Goal: Find contact information: Obtain details needed to contact an individual or organization

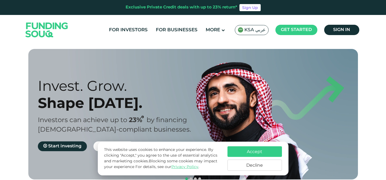
click at [256, 154] on button "Accept" at bounding box center [254, 151] width 54 height 11
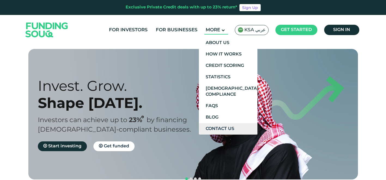
click at [218, 128] on link "Contact Us" at bounding box center [228, 128] width 59 height 11
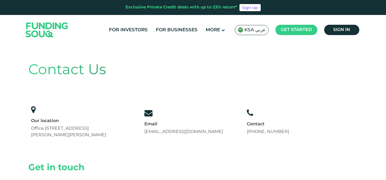
click at [191, 132] on link "[EMAIL_ADDRESS][DOMAIN_NAME]" at bounding box center [183, 132] width 79 height 4
